Goal: Navigation & Orientation: Find specific page/section

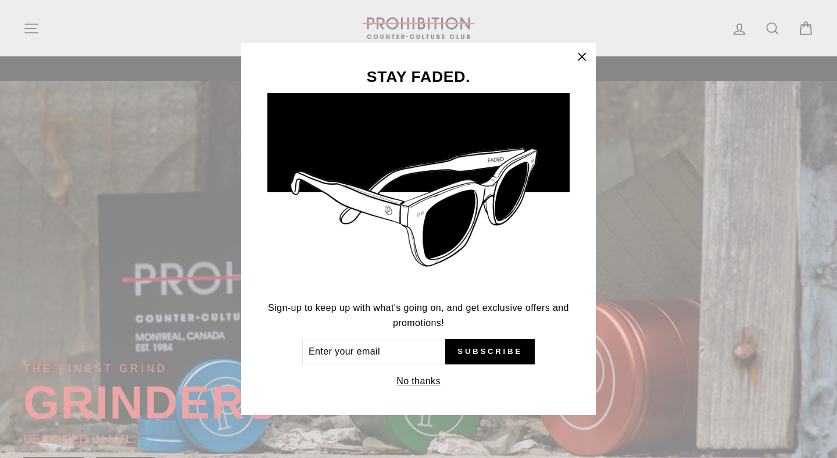
click at [27, 28] on div "STAY FADED. Sign-up to keep up with what's going on, and get exclusive offers a…" at bounding box center [418, 229] width 837 height 458
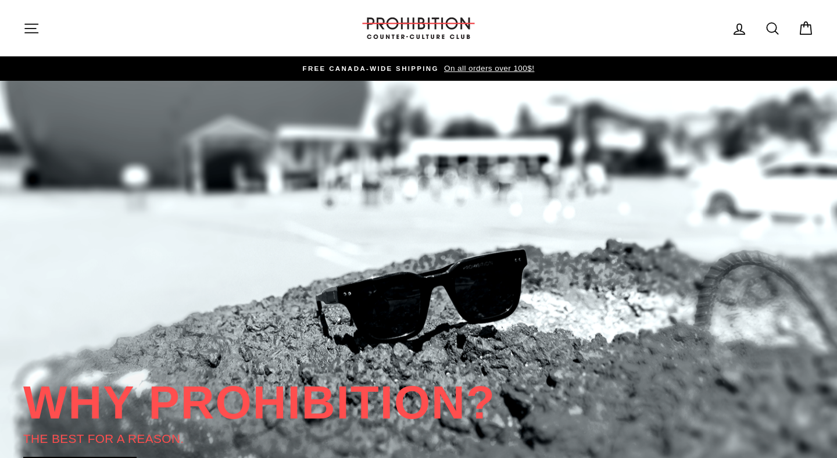
click at [32, 39] on button "Site navigation" at bounding box center [31, 28] width 30 height 25
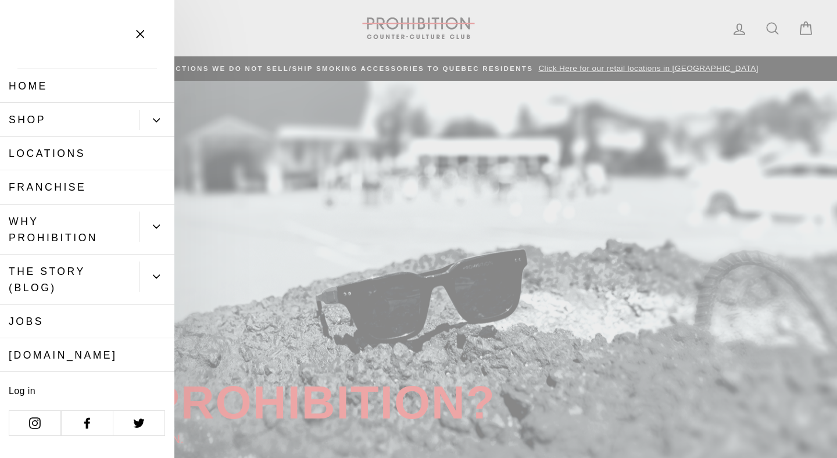
click at [160, 120] on button "Primary" at bounding box center [156, 120] width 35 height 20
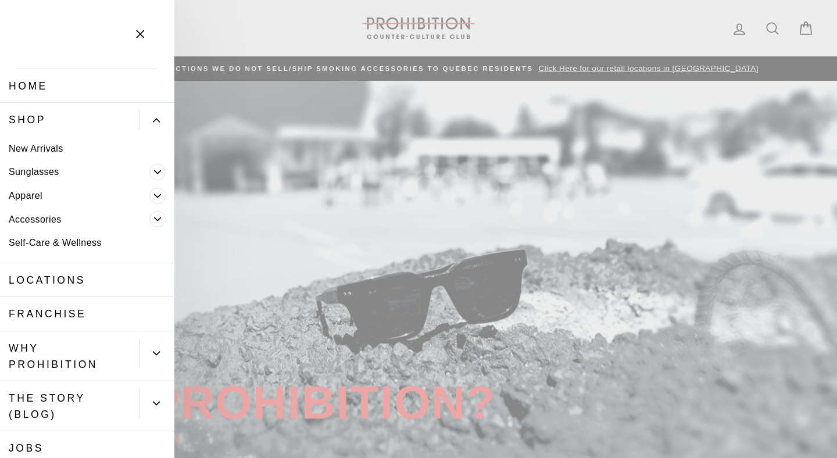
click at [159, 174] on icon "Primary" at bounding box center [157, 172] width 7 height 7
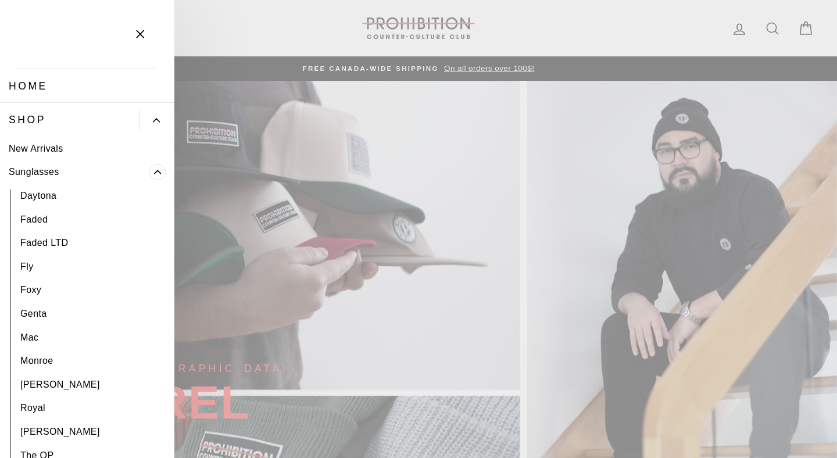
click at [158, 173] on icon "Primary" at bounding box center [157, 172] width 7 height 7
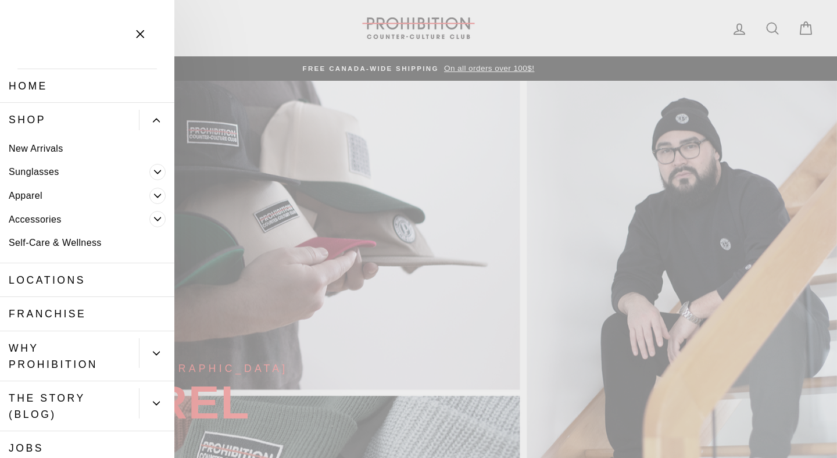
click at [159, 217] on icon "Primary" at bounding box center [157, 219] width 7 height 7
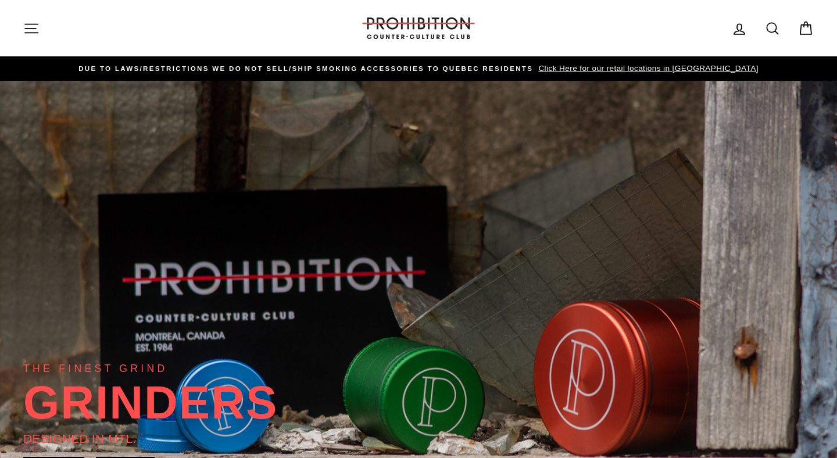
click at [24, 24] on icon "button" at bounding box center [31, 28] width 16 height 16
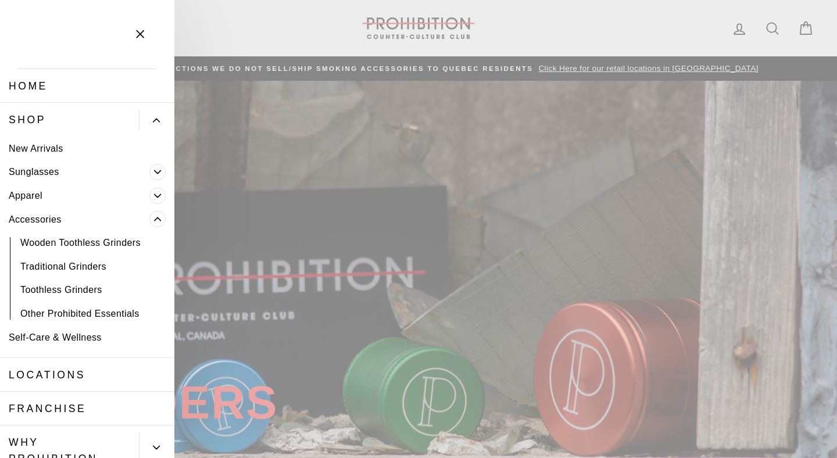
click at [35, 121] on link "Shop" at bounding box center [69, 120] width 139 height 34
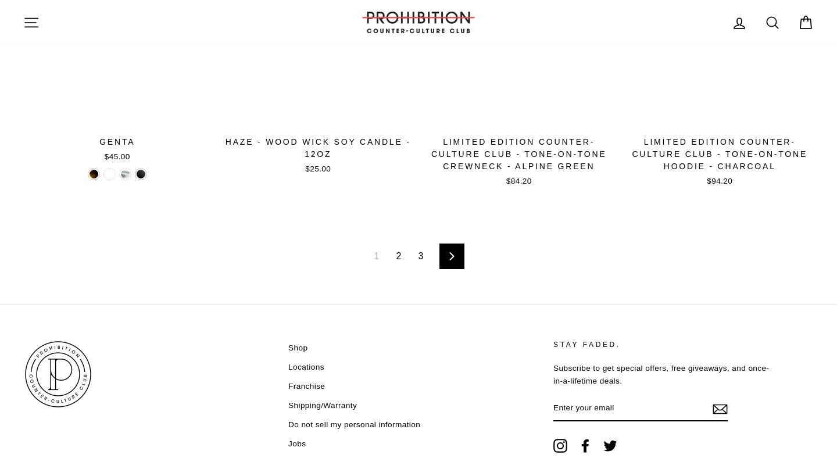
scroll to position [1872, 0]
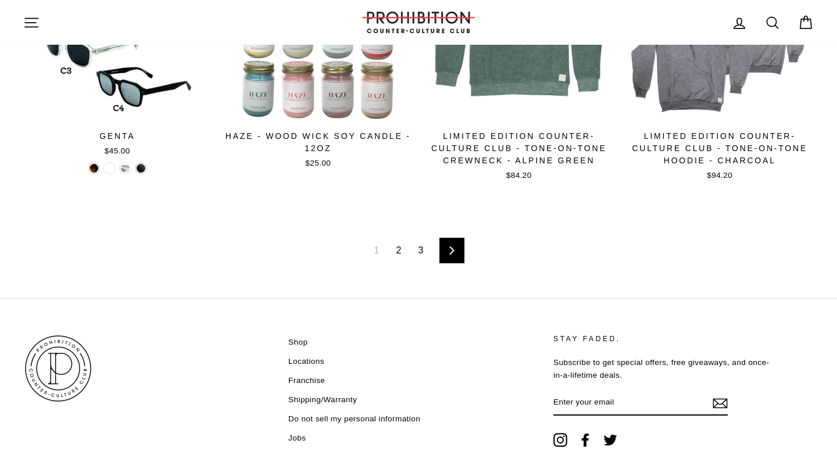
click at [404, 249] on link "2" at bounding box center [398, 250] width 19 height 19
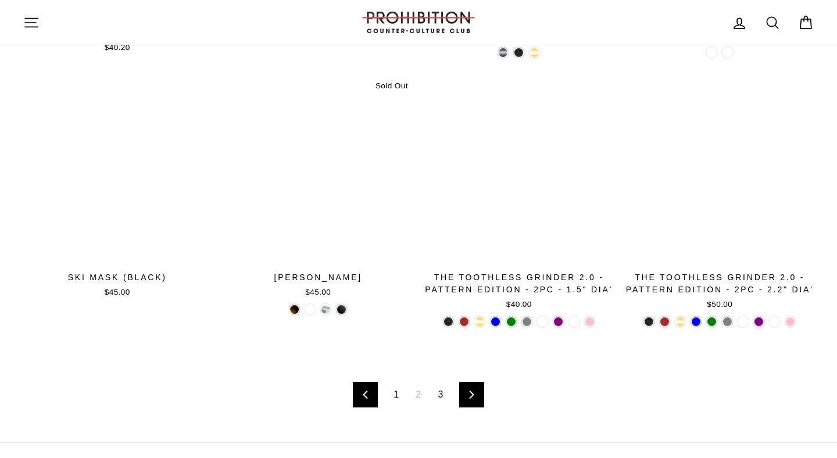
scroll to position [1703, 0]
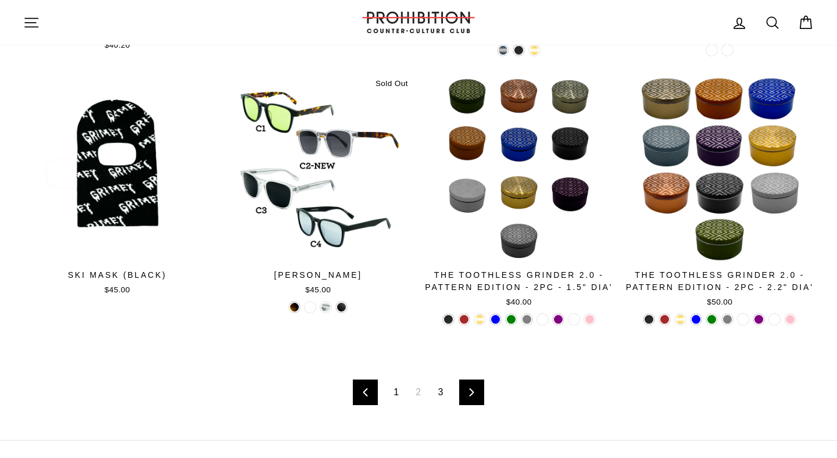
click at [443, 394] on link "3" at bounding box center [440, 392] width 19 height 19
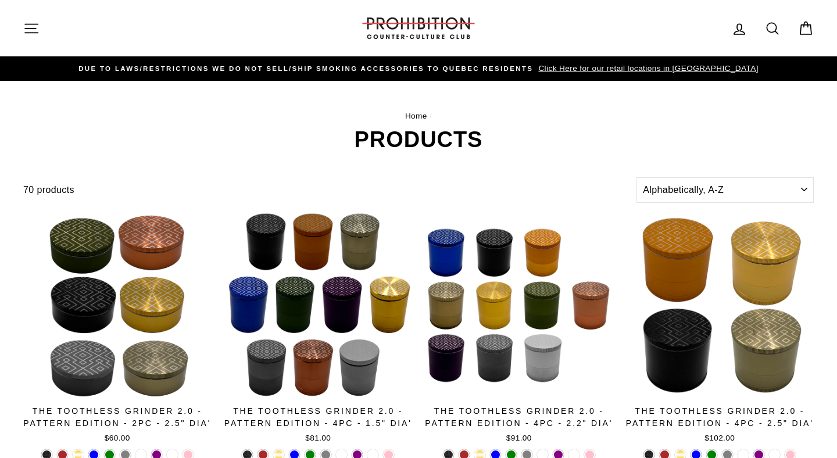
click at [605, 67] on span "Click Here for our retail locations in [GEOGRAPHIC_DATA]" at bounding box center [647, 68] width 223 height 9
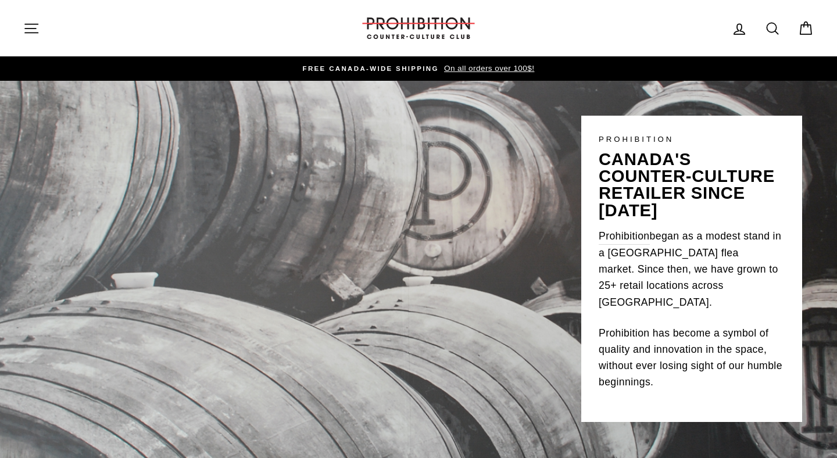
click at [36, 31] on icon "button" at bounding box center [31, 28] width 16 height 16
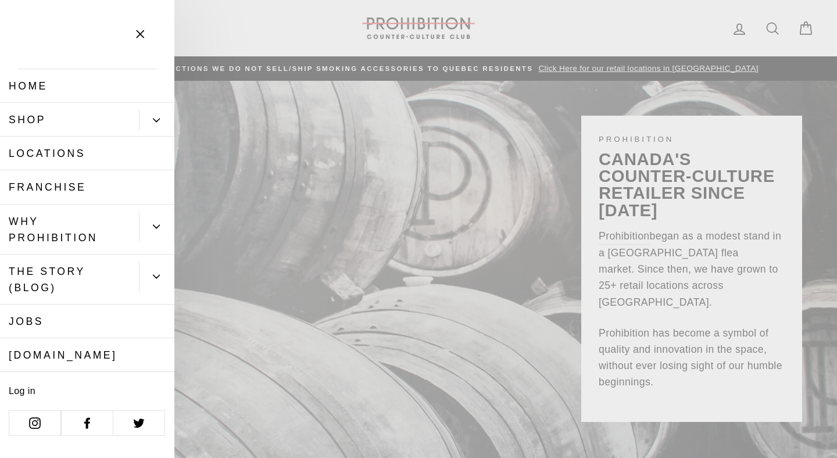
click at [155, 232] on button "Primary" at bounding box center [156, 227] width 35 height 30
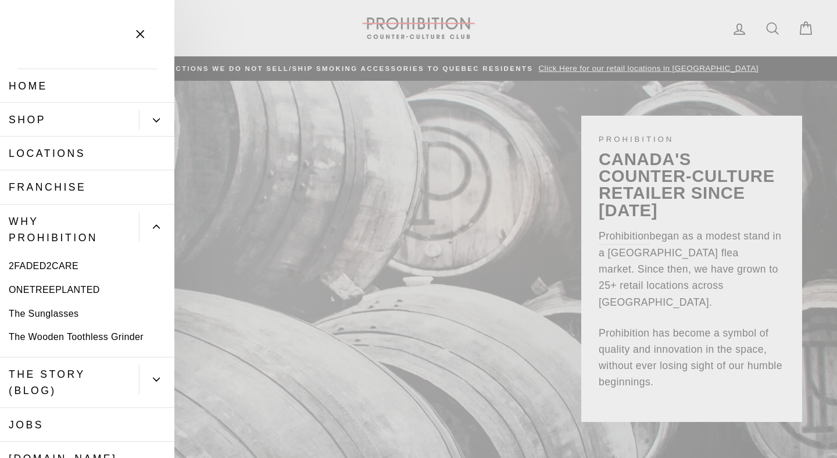
click at [83, 293] on link "ONETREEPLANTED" at bounding box center [87, 290] width 174 height 24
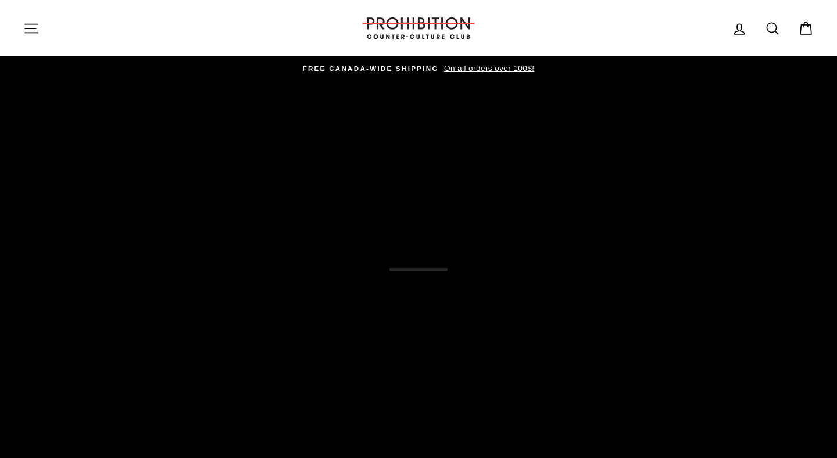
click at [41, 165] on div "HELP US REFOREST THE PLANET PROHIBITION x ONETREEPLANTED GO TO ONETREEPLANTED" at bounding box center [418, 270] width 791 height 378
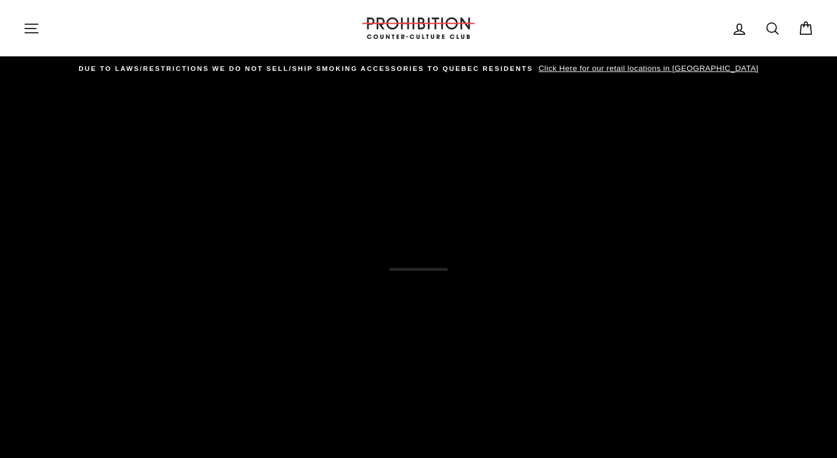
click at [26, 34] on icon "button" at bounding box center [31, 28] width 16 height 16
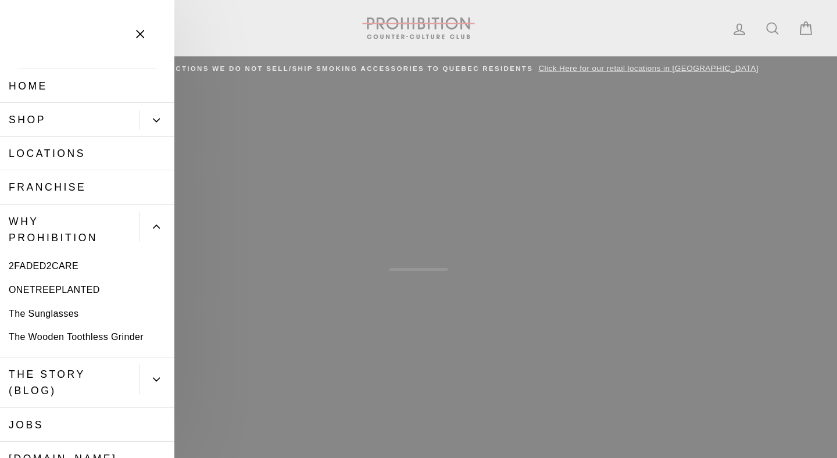
scroll to position [92, 0]
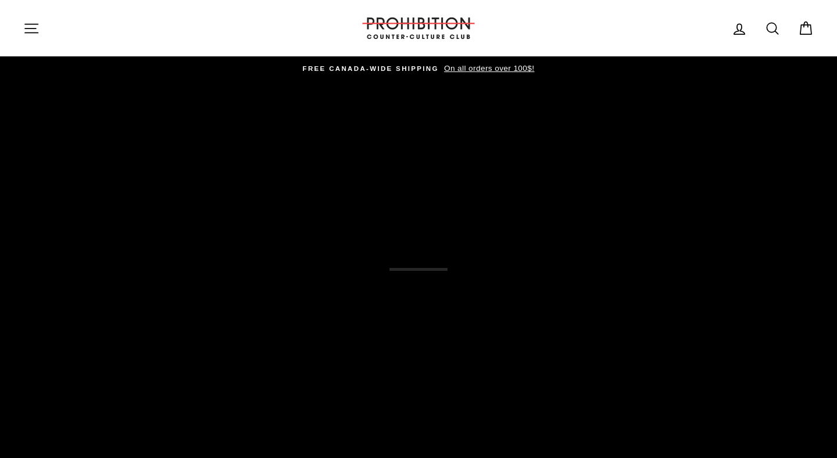
click at [40, 32] on button "Site navigation" at bounding box center [31, 28] width 30 height 25
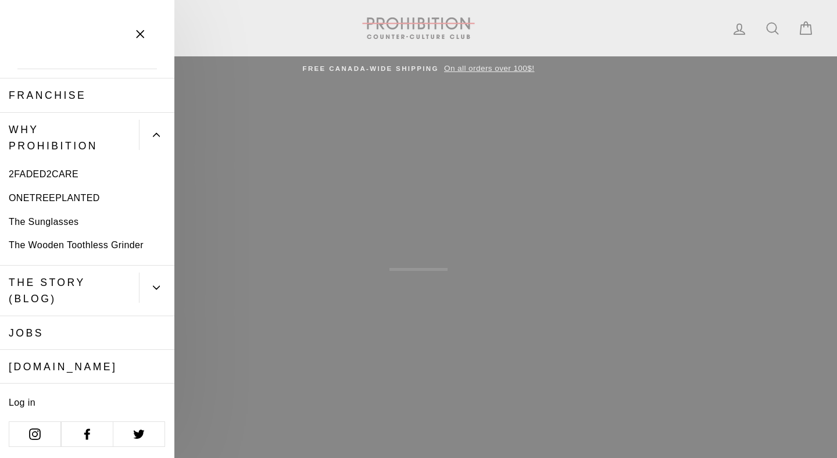
click at [68, 173] on link "2FADED2CARE" at bounding box center [87, 175] width 174 height 24
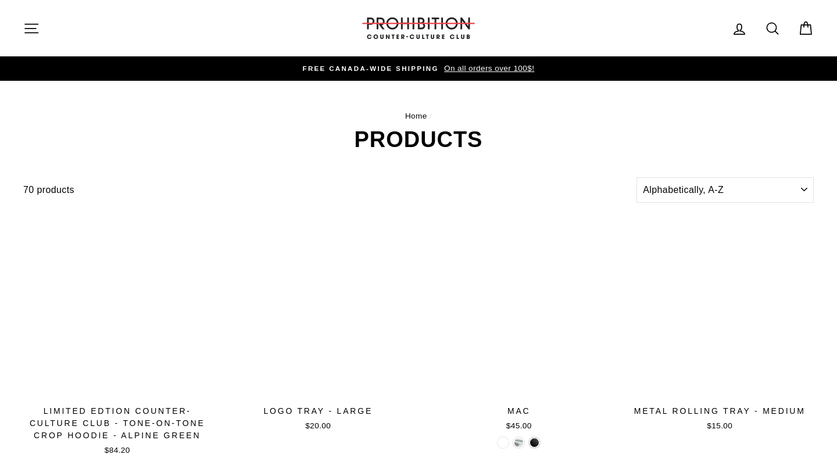
scroll to position [1703, 0]
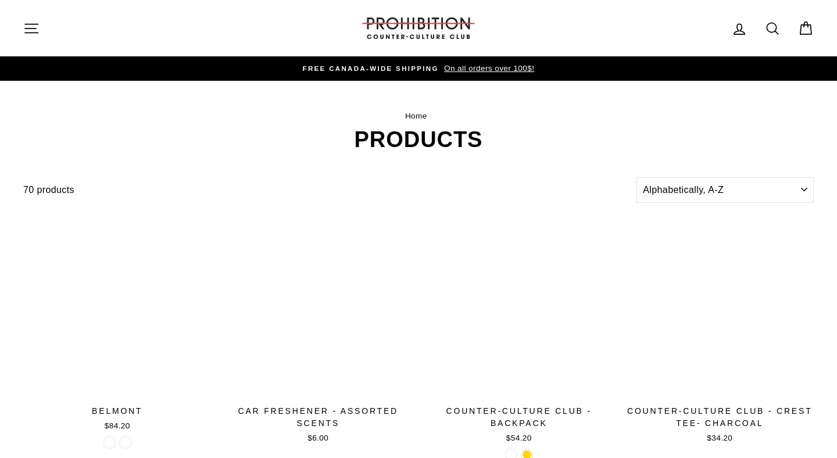
scroll to position [1872, 0]
